Goal: Transaction & Acquisition: Purchase product/service

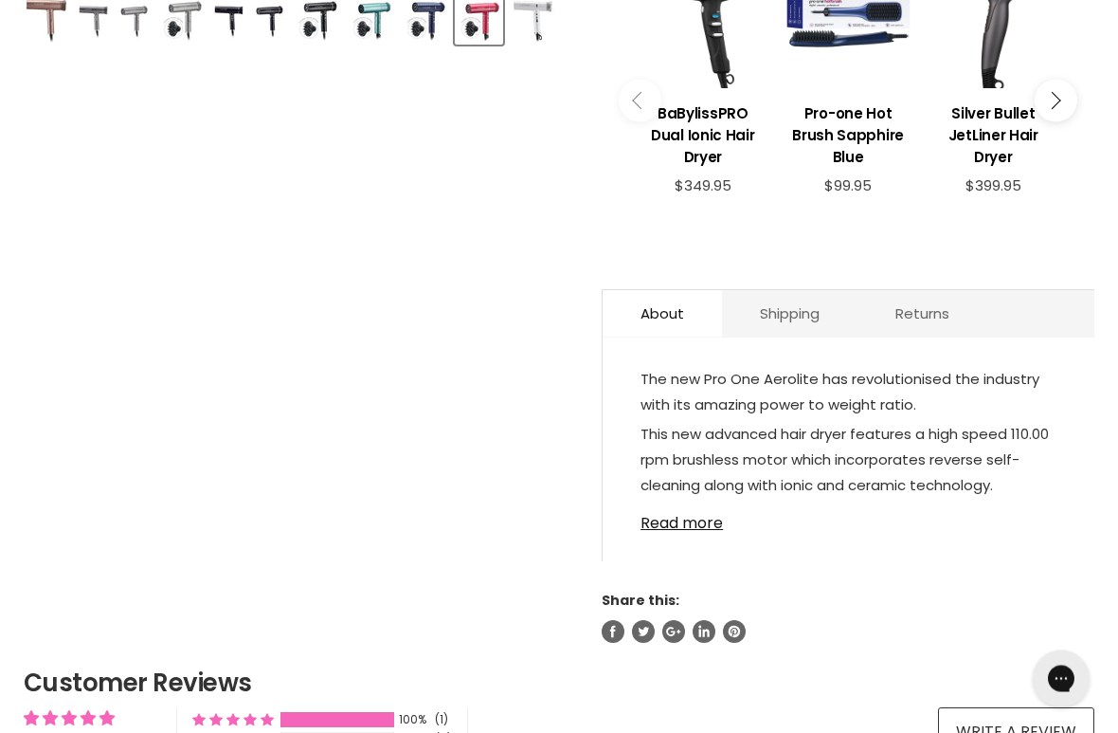
scroll to position [858, 0]
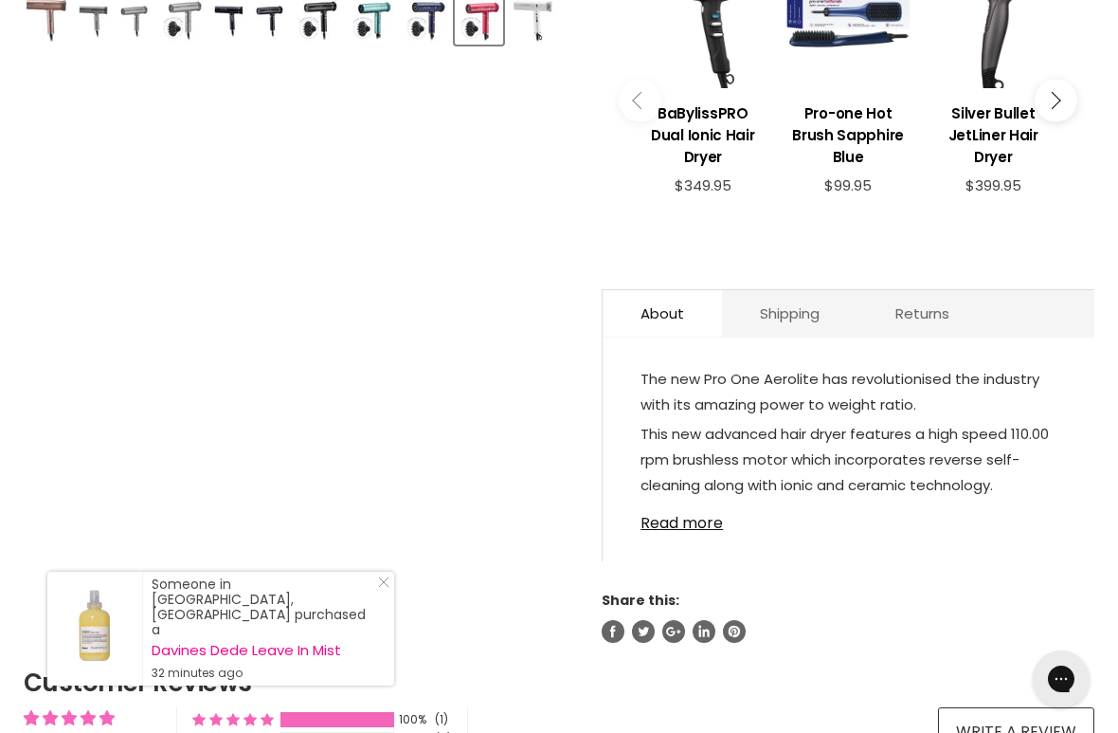
click at [685, 532] on link "Read more" at bounding box center [849, 517] width 416 height 28
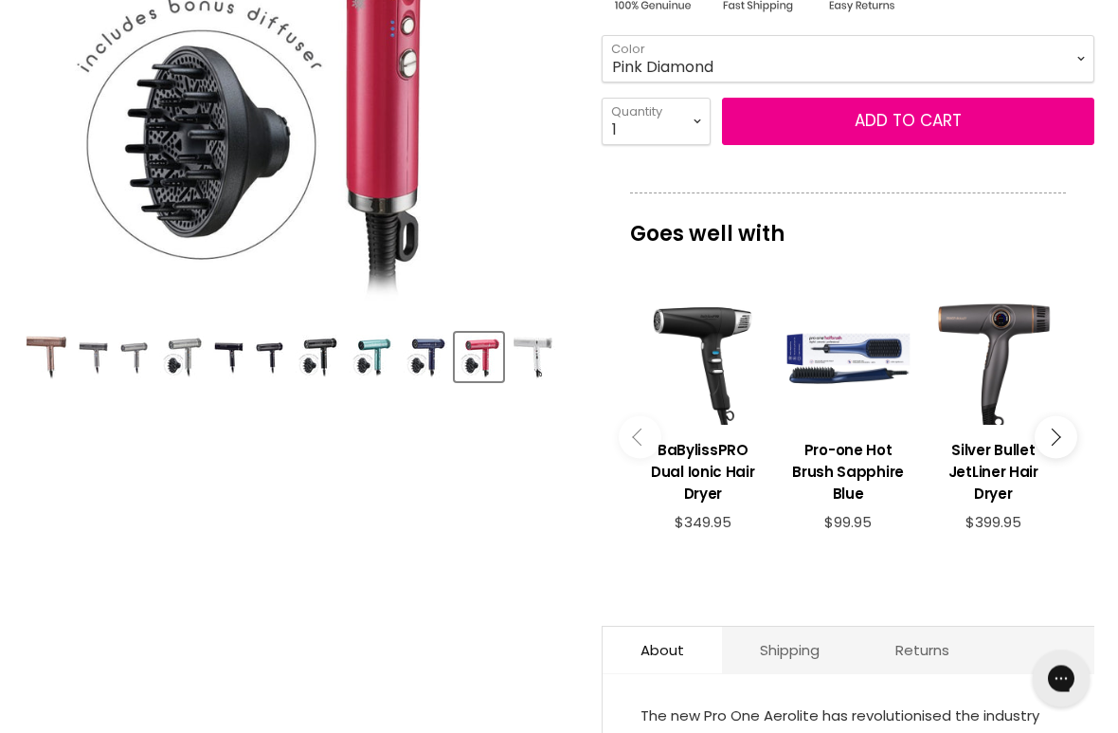
scroll to position [521, 0]
click at [35, 351] on img "Product thumbnails" at bounding box center [47, 357] width 43 height 45
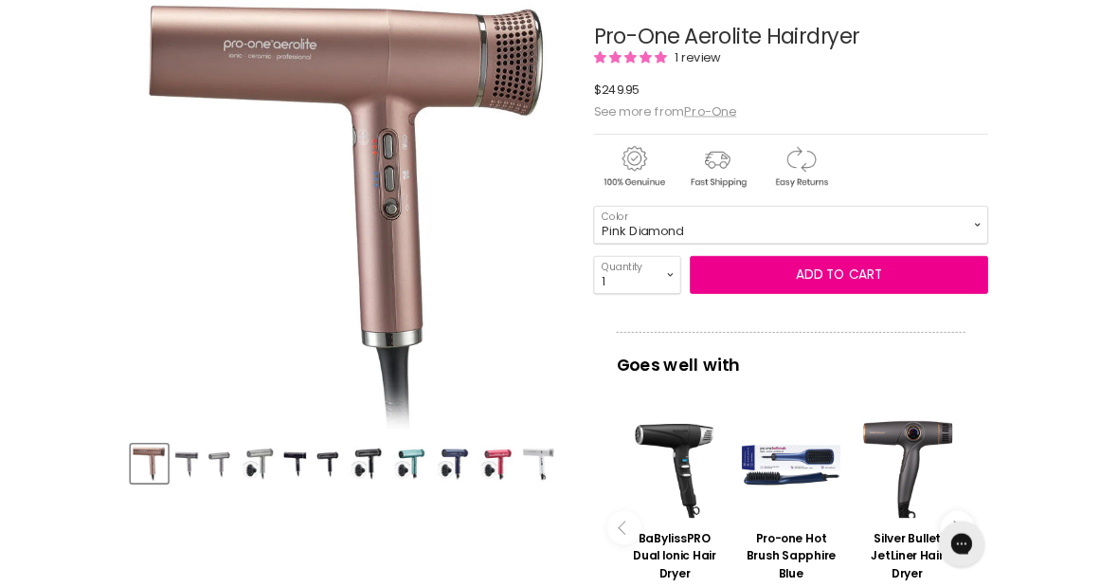
scroll to position [299, 0]
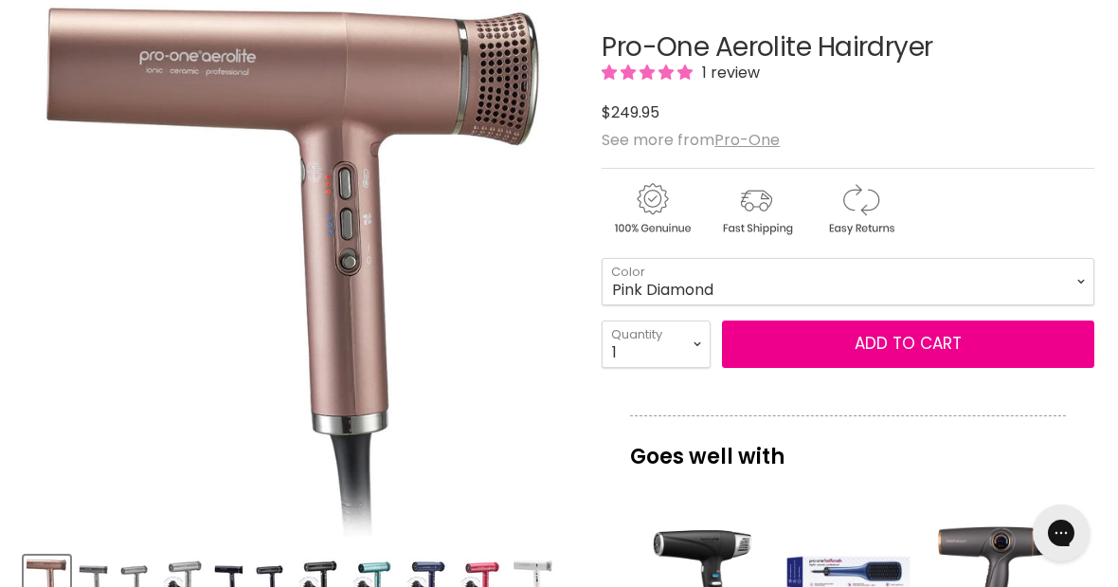
click at [98, 579] on img "Product thumbnails" at bounding box center [93, 579] width 31 height 45
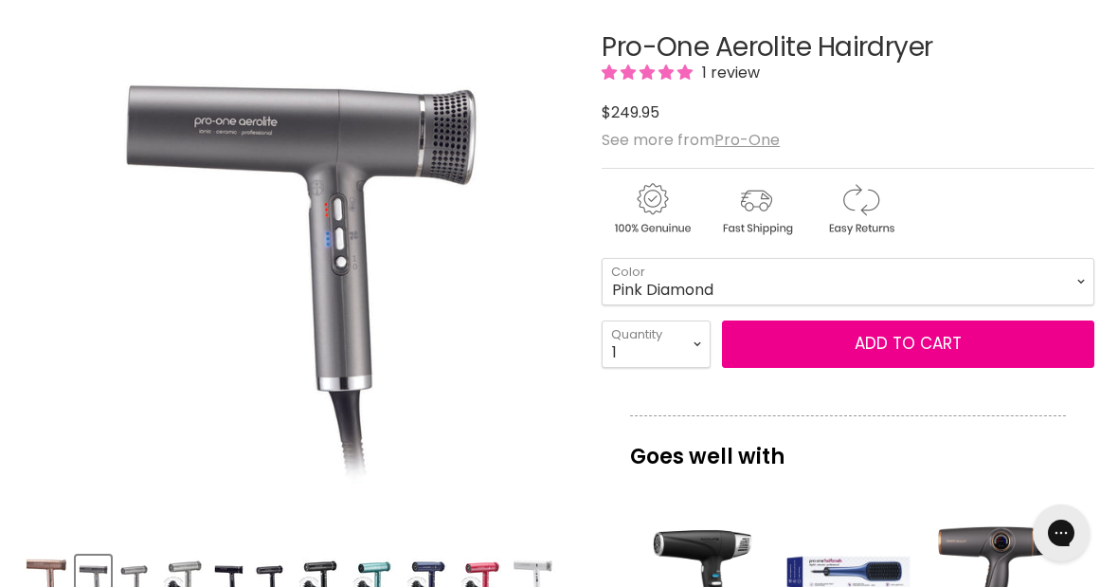
click at [127, 571] on img "Product thumbnails" at bounding box center [133, 579] width 31 height 45
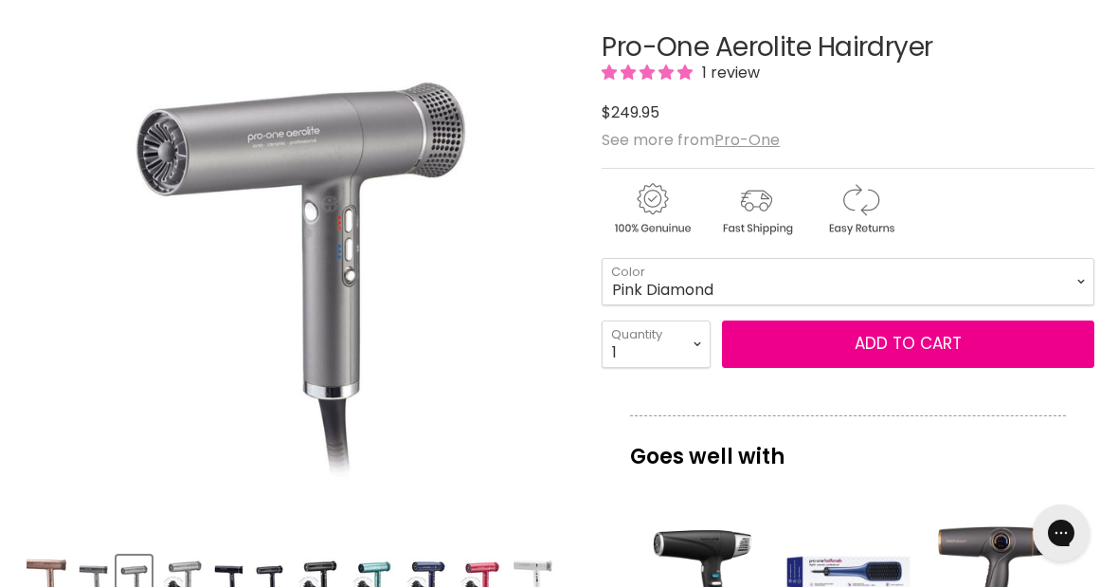
click at [187, 568] on img "Product thumbnails" at bounding box center [181, 579] width 45 height 45
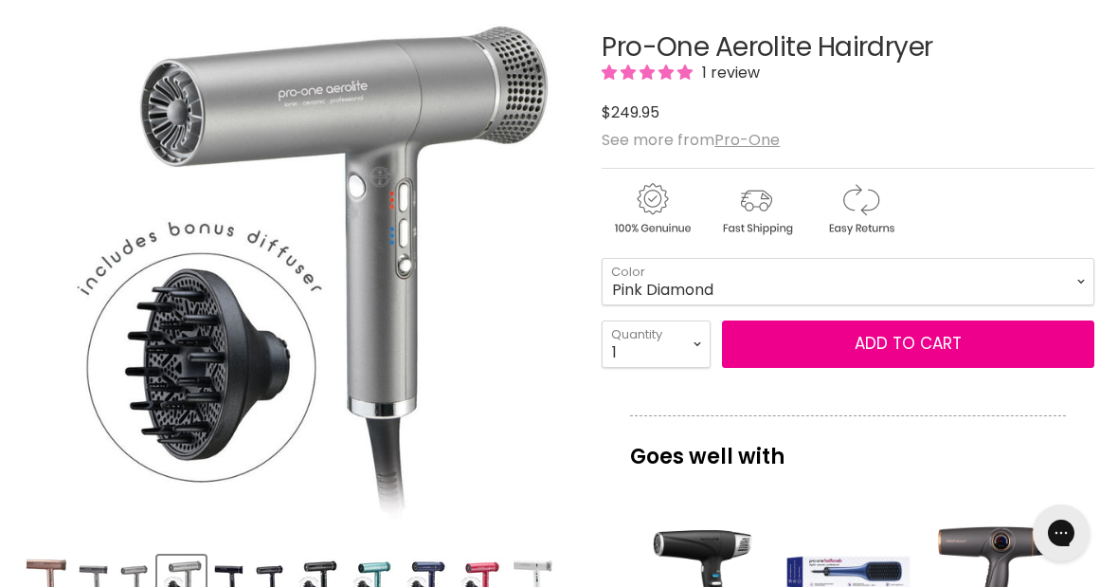
click at [227, 565] on img "Product thumbnails" at bounding box center [228, 579] width 31 height 45
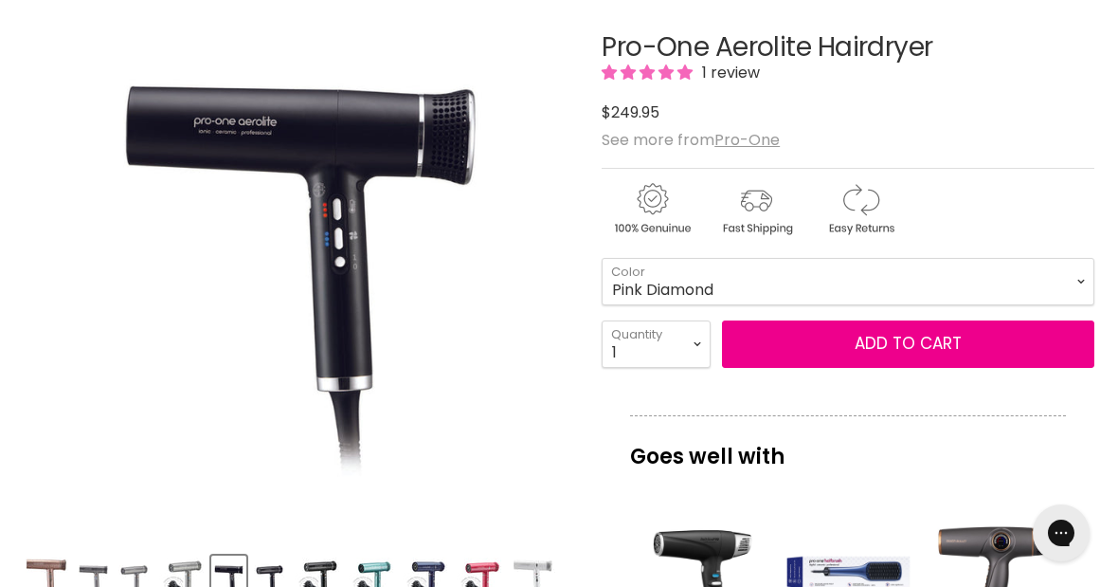
click at [272, 576] on img "Product thumbnails" at bounding box center [269, 579] width 31 height 45
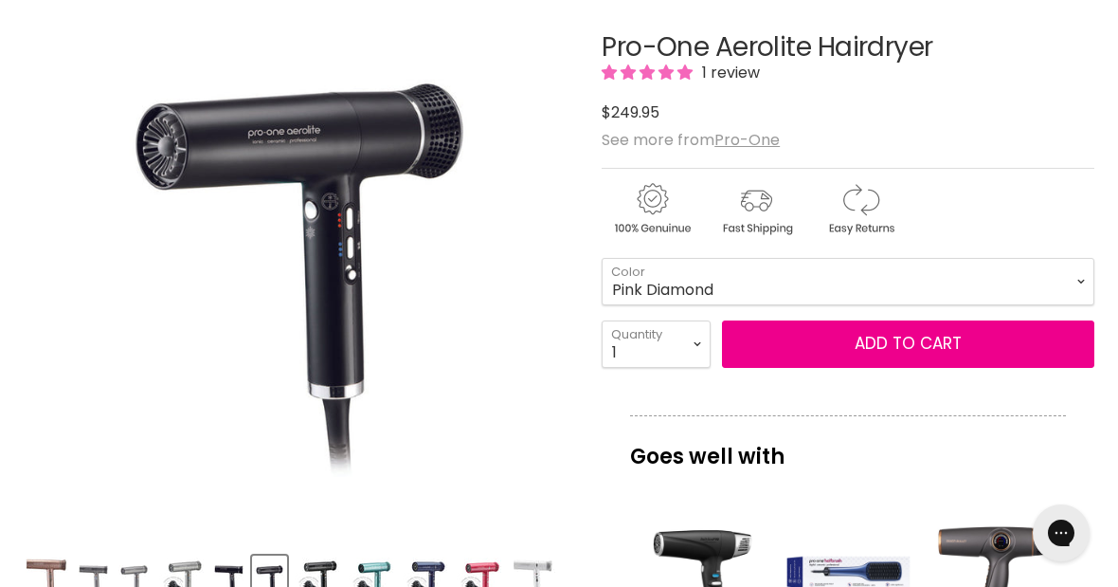
click at [325, 557] on img "Product thumbnails" at bounding box center [317, 579] width 45 height 45
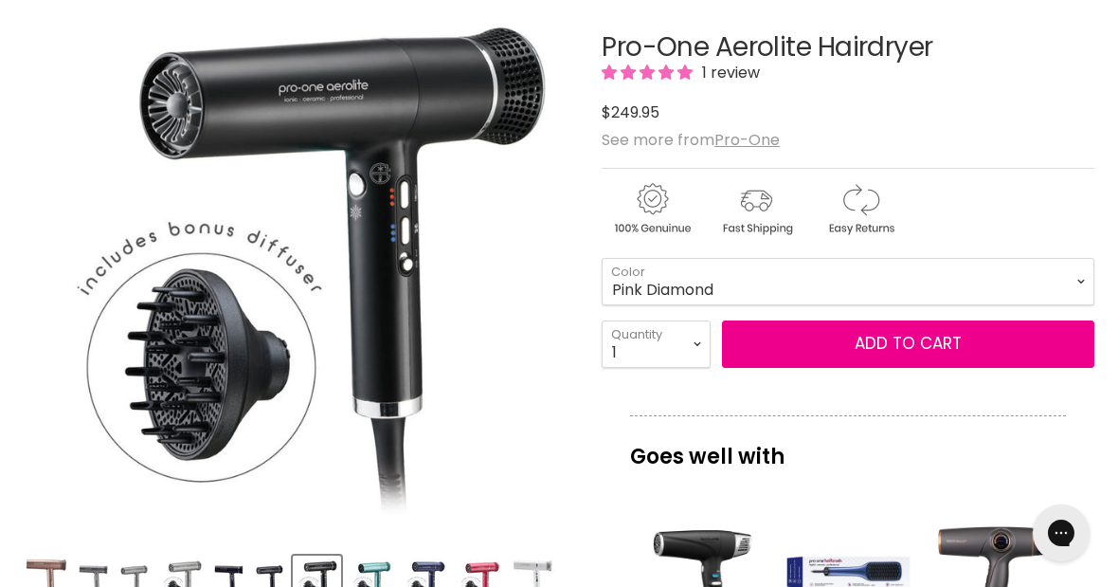
click at [378, 559] on img "Product thumbnails" at bounding box center [371, 579] width 45 height 45
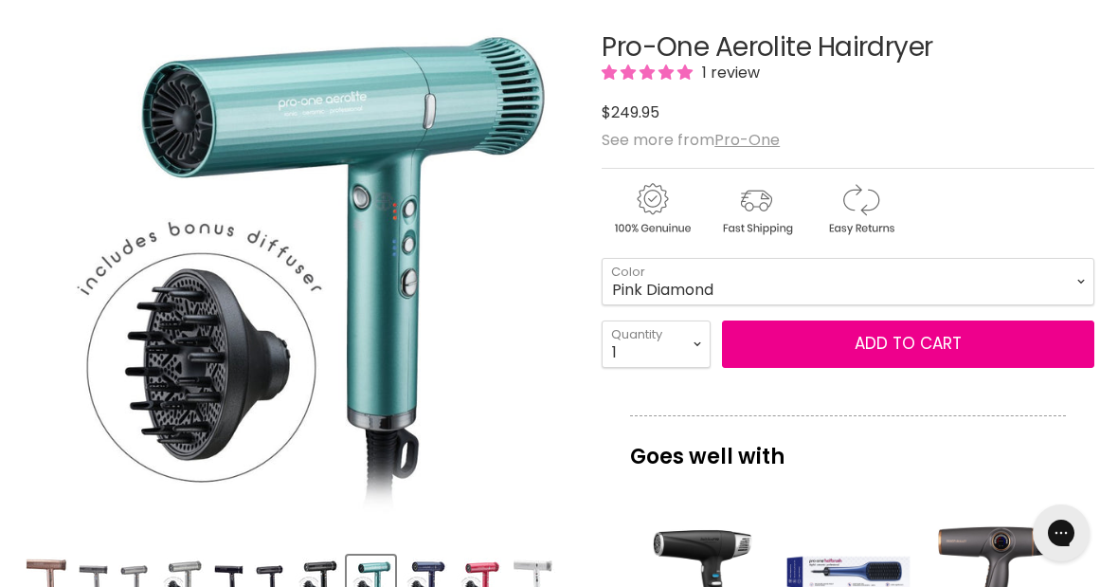
click at [433, 574] on img "Product thumbnails" at bounding box center [425, 579] width 45 height 45
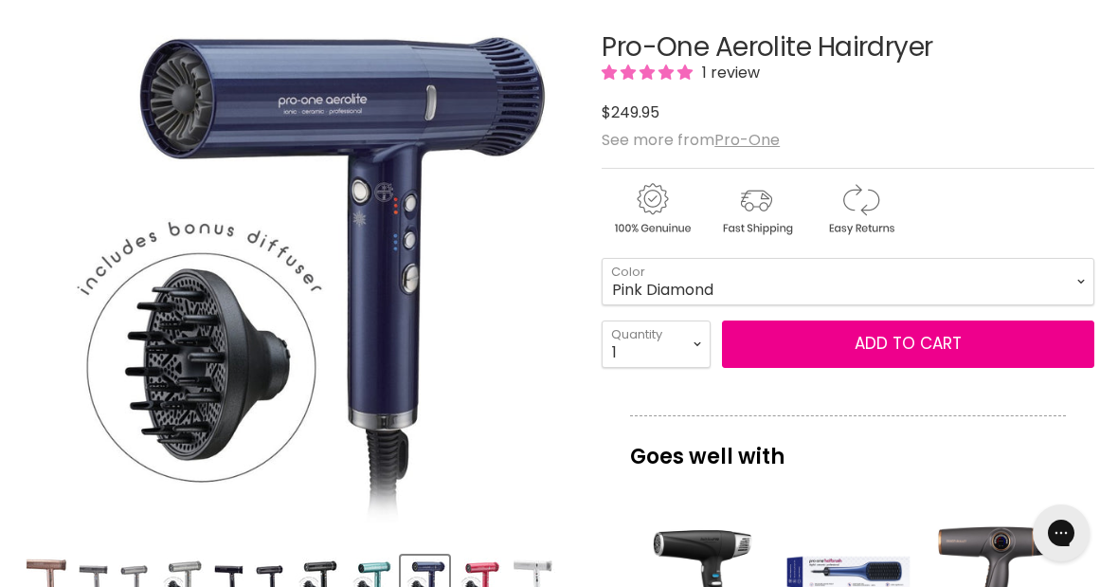
click at [479, 563] on img "Product thumbnails" at bounding box center [479, 579] width 45 height 45
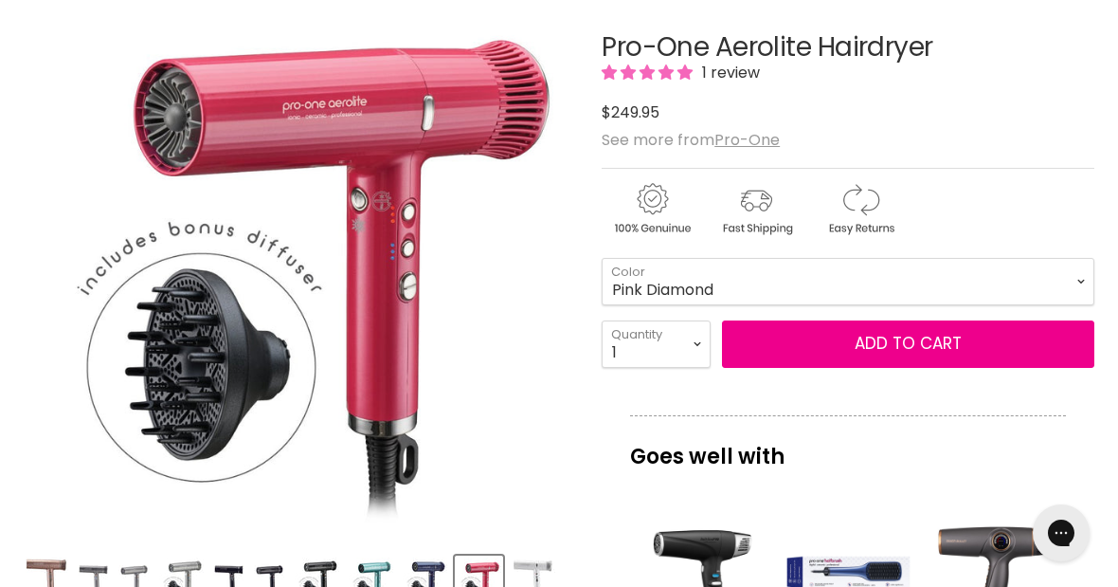
click at [537, 551] on div "Product thumbnails" at bounding box center [299, 577] width 557 height 54
click at [528, 548] on div "Click or scroll to zoom Tap or pinch to zoom" at bounding box center [300, 295] width 552 height 619
click at [539, 566] on img "Product thumbnails" at bounding box center [533, 579] width 45 height 45
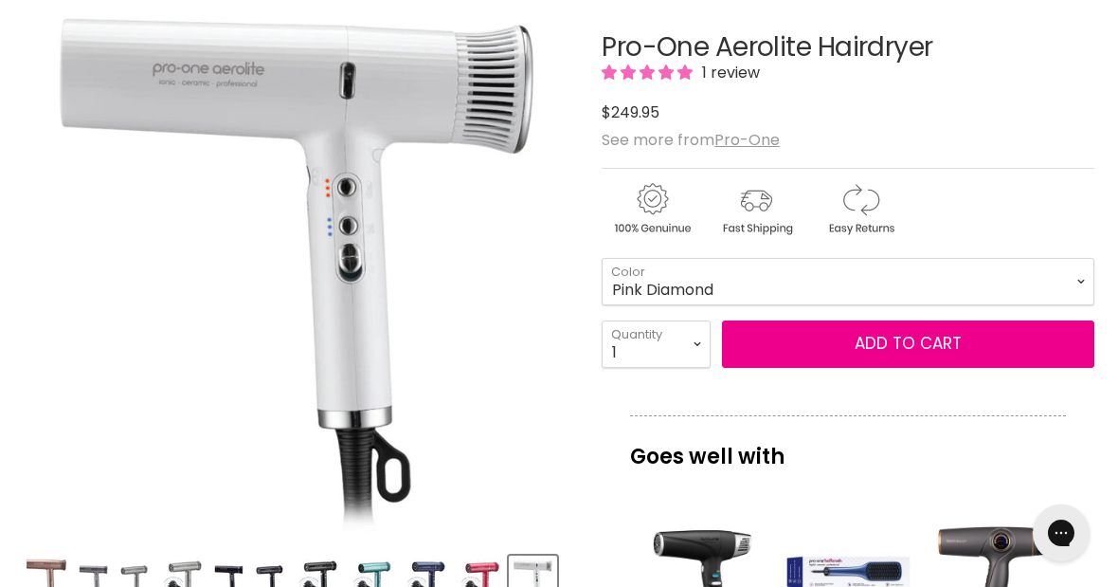
click at [31, 574] on img "Product thumbnails" at bounding box center [47, 579] width 43 height 45
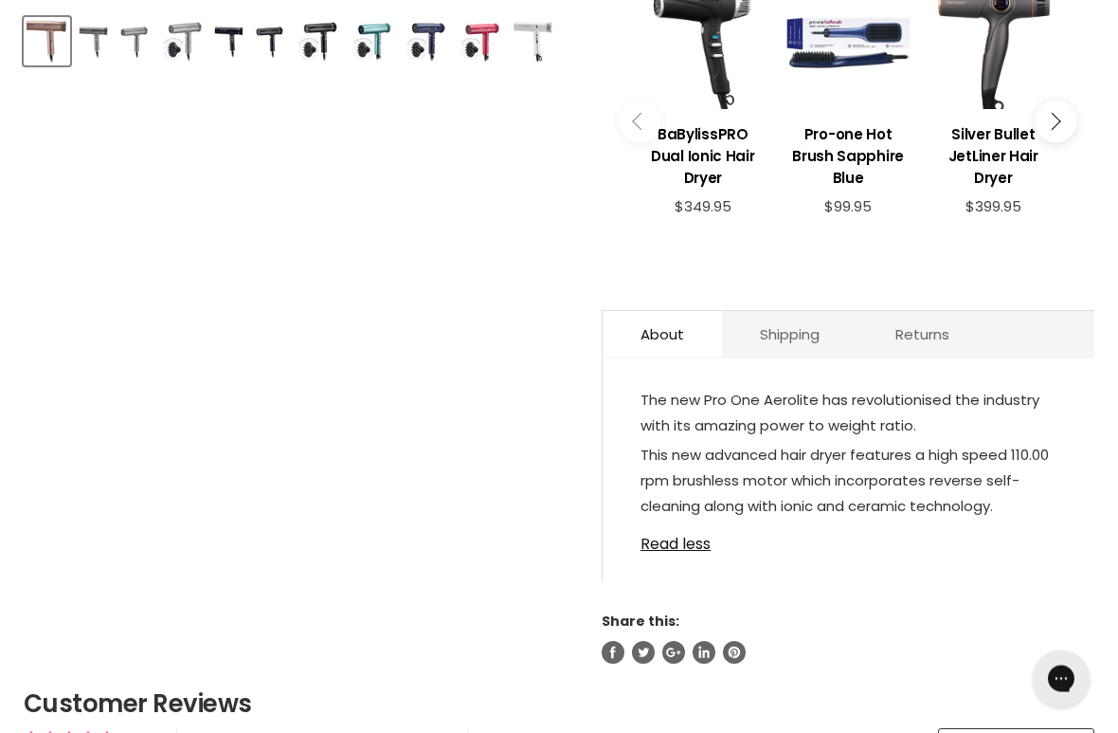
scroll to position [837, 0]
click at [796, 353] on link "Shipping" at bounding box center [790, 334] width 136 height 46
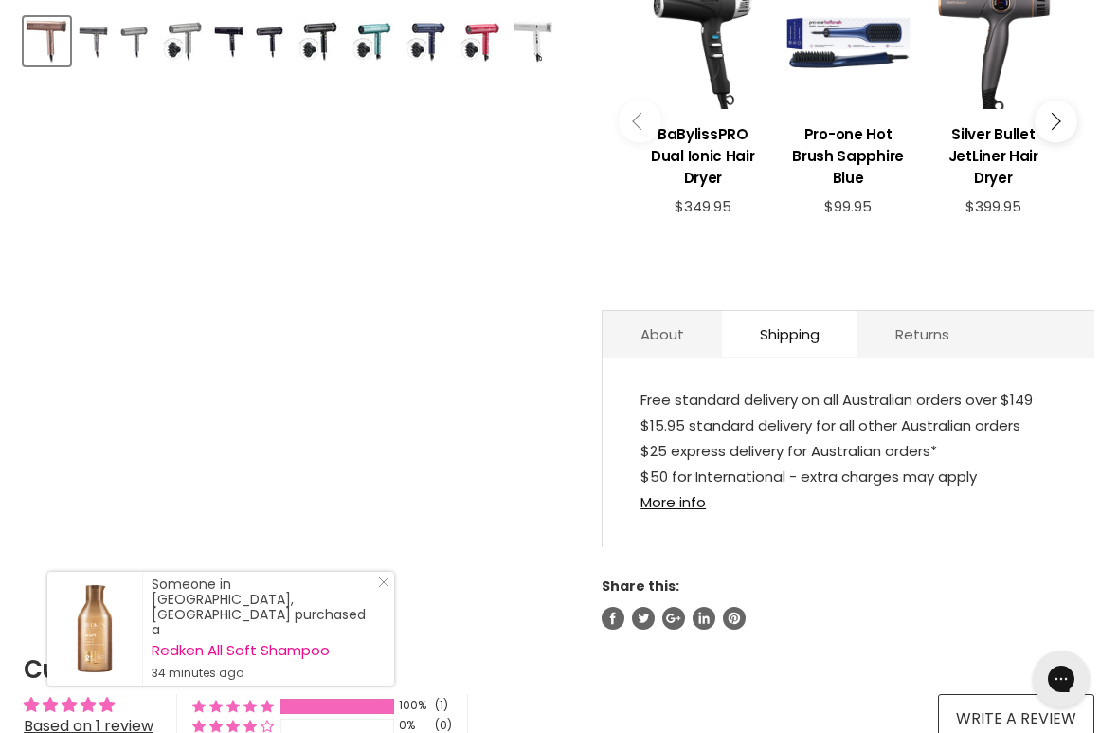
click at [646, 337] on link "About" at bounding box center [662, 334] width 119 height 46
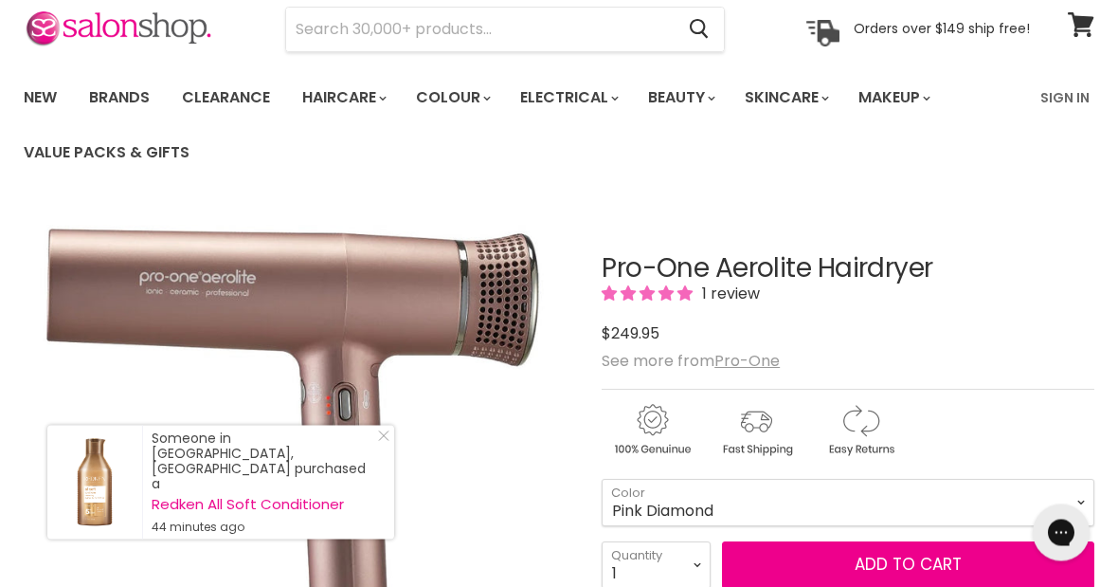
scroll to position [0, 0]
